Goal: Entertainment & Leisure: Consume media (video, audio)

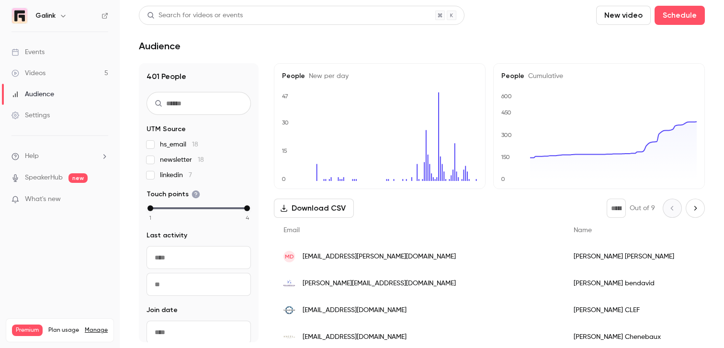
click at [36, 77] on div "Videos" at bounding box center [28, 74] width 34 height 10
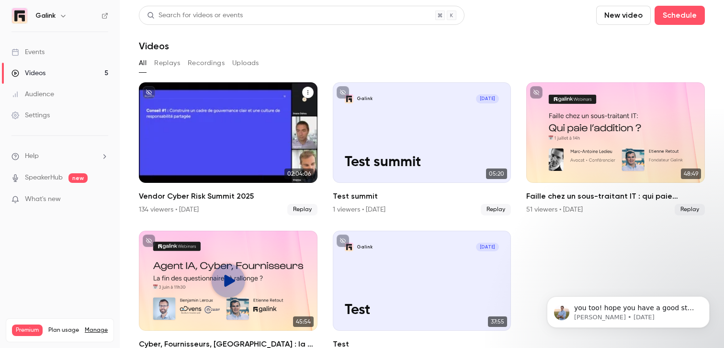
click at [248, 185] on link "02:04:06 Vendor Cyber Risk Summit 2025 134 viewers • [DATE] Replay" at bounding box center [228, 148] width 179 height 133
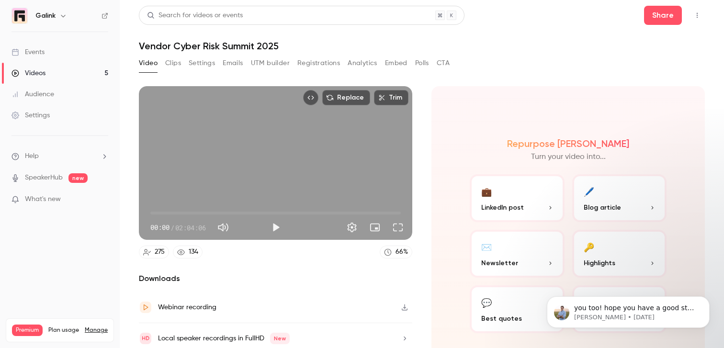
click at [360, 62] on button "Analytics" at bounding box center [363, 63] width 30 height 15
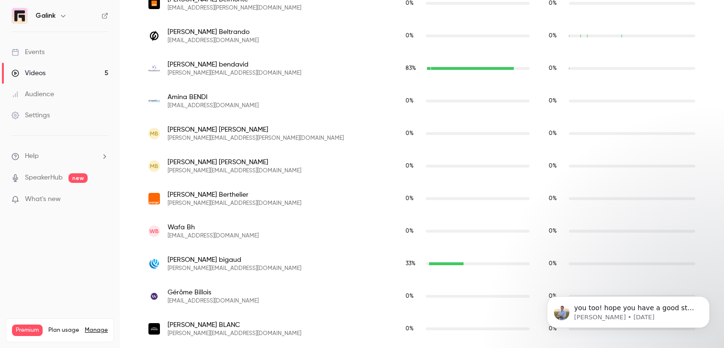
scroll to position [1069, 0]
